Goal: Task Accomplishment & Management: Complete application form

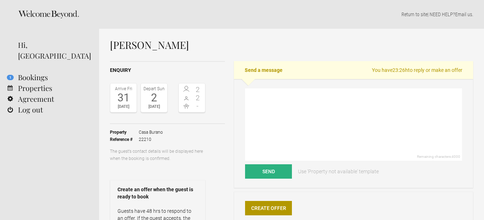
scroll to position [36, 0]
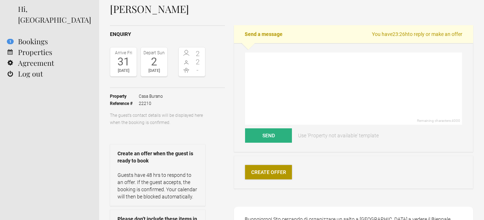
click at [277, 173] on link "Create Offer" at bounding box center [268, 172] width 47 height 14
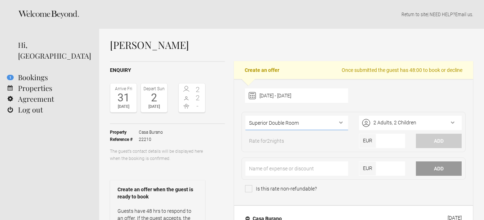
click at [343, 122] on select"] "Superior Double Room Junior Suite Suite" at bounding box center [296, 123] width 103 height 14
select select"] "1300"
click at [245, 116] on select"] "Superior Double Room Junior Suite Suite" at bounding box center [296, 123] width 103 height 14
click at [342, 125] on select"] "Superior Double Room Junior Suite Suite" at bounding box center [296, 123] width 103 height 14
click at [245, 116] on select"] "Superior Double Room Junior Suite Suite" at bounding box center [296, 123] width 103 height 14
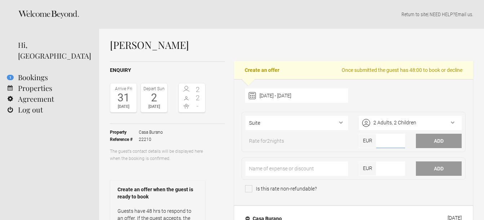
click at [382, 141] on input"] "number" at bounding box center [390, 141] width 28 height 14
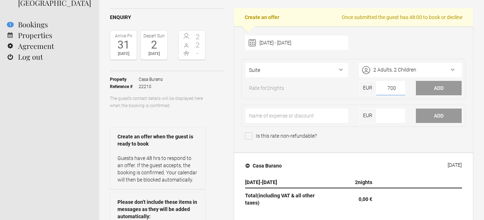
scroll to position [72, 0]
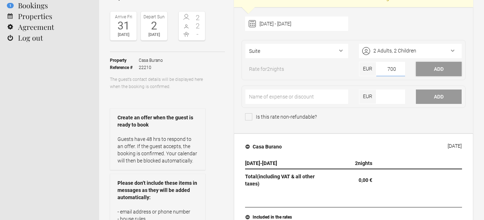
type input"] "700"
drag, startPoint x: 434, startPoint y: 67, endPoint x: 435, endPoint y: 72, distance: 5.1
click at [436, 67] on button "Add" at bounding box center [439, 69] width 46 height 14
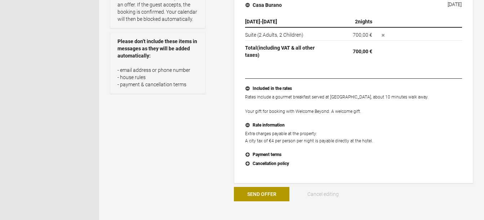
scroll to position [360, 0]
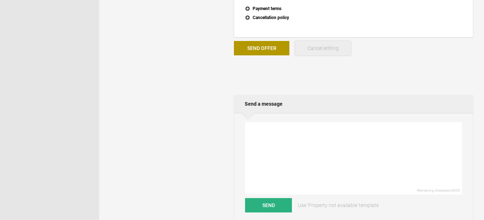
click at [321, 50] on button "Cancel editing" at bounding box center [322, 48] width 55 height 14
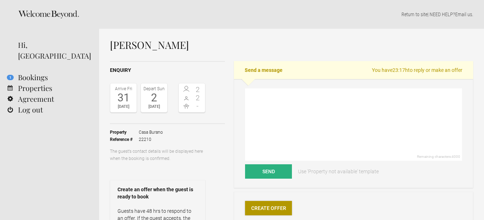
click at [273, 209] on link "Create Offer" at bounding box center [268, 208] width 47 height 14
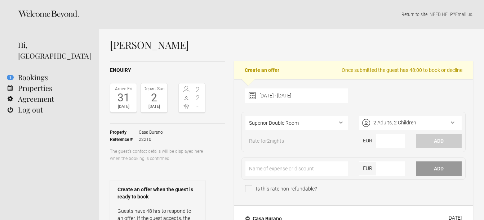
click at [388, 139] on input"] "number" at bounding box center [390, 141] width 28 height 14
type input"] "760"
select select"] "1300"
click at [390, 141] on input"] "number" at bounding box center [390, 141] width 28 height 14
type input"] "760"
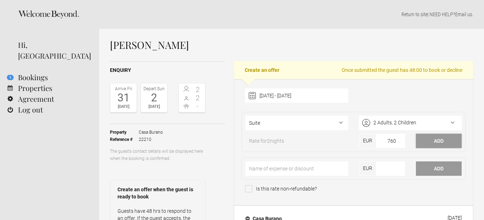
click at [429, 140] on button "Add" at bounding box center [439, 141] width 46 height 14
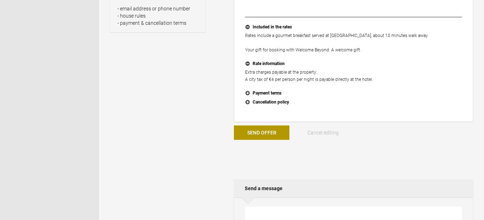
scroll to position [288, 0]
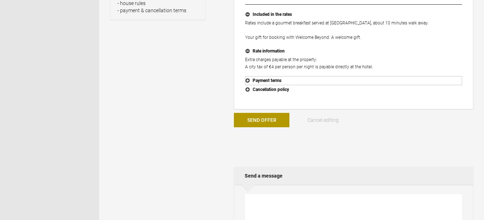
click at [249, 80] on button "Payment terms" at bounding box center [353, 80] width 217 height 9
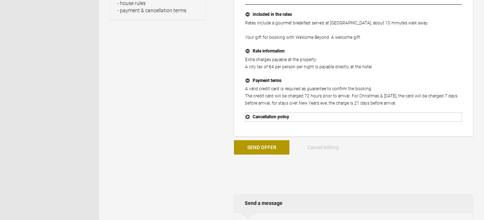
click at [249, 116] on button "Cancellation policy" at bounding box center [353, 117] width 217 height 9
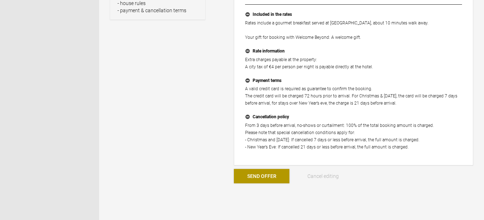
click at [264, 175] on button "Send Offer" at bounding box center [261, 176] width 55 height 14
